Goal: Task Accomplishment & Management: Manage account settings

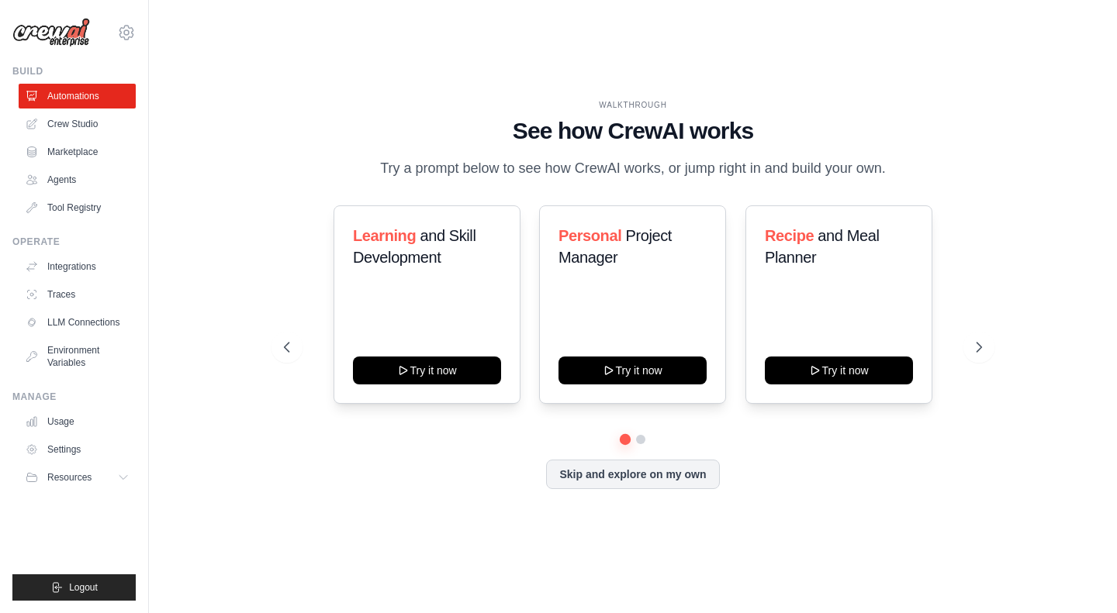
click at [993, 198] on div "WALKTHROUGH See how [PERSON_NAME] works Try a prompt below to see how [PERSON_N…" at bounding box center [632, 306] width 734 height 414
click at [72, 449] on link "Settings" at bounding box center [78, 449] width 117 height 25
